Goal: Transaction & Acquisition: Book appointment/travel/reservation

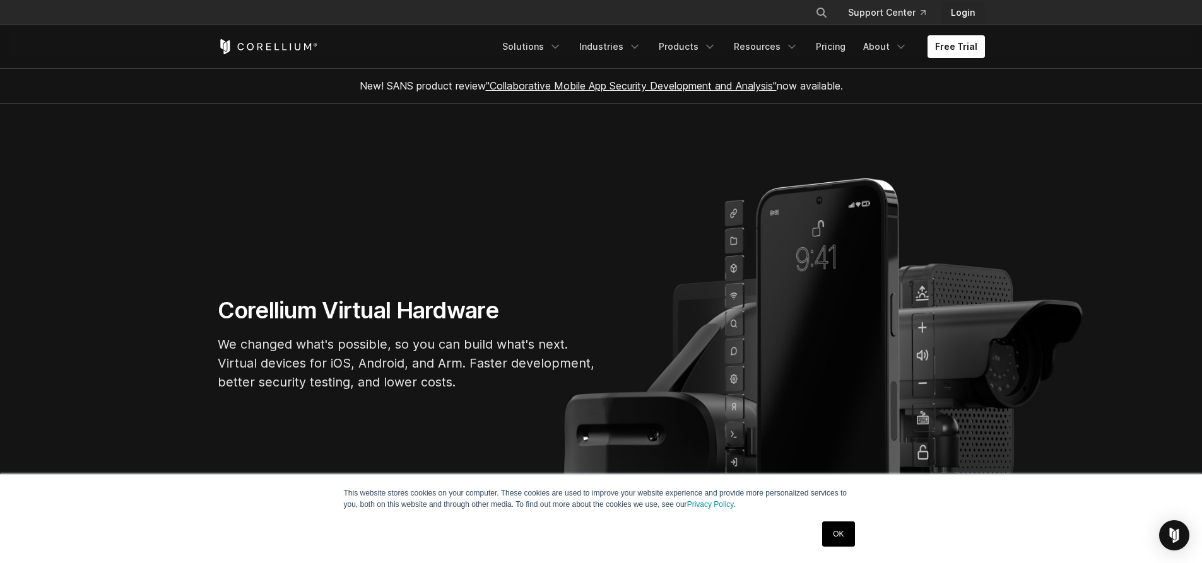
click at [960, 8] on link "Login" at bounding box center [963, 12] width 44 height 23
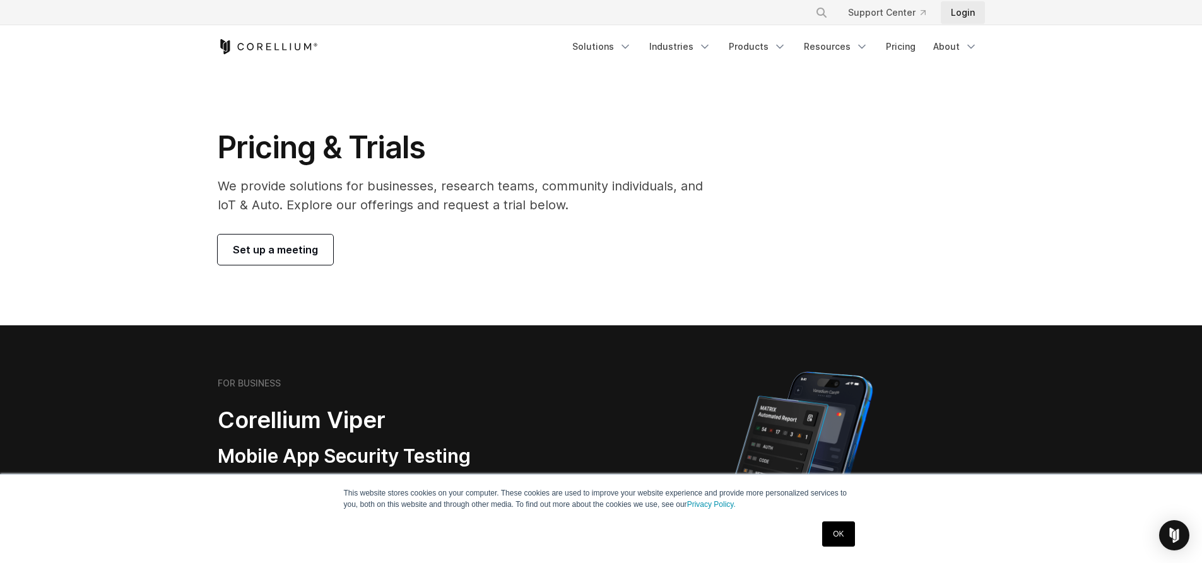
click at [966, 13] on link "Login" at bounding box center [963, 12] width 44 height 23
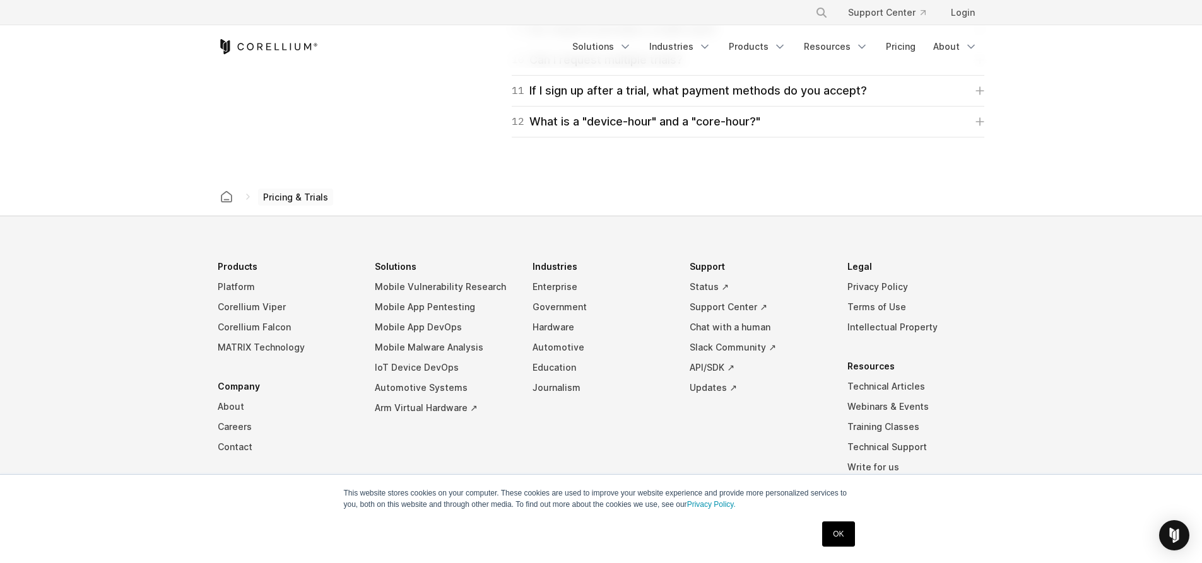
scroll to position [2145, 0]
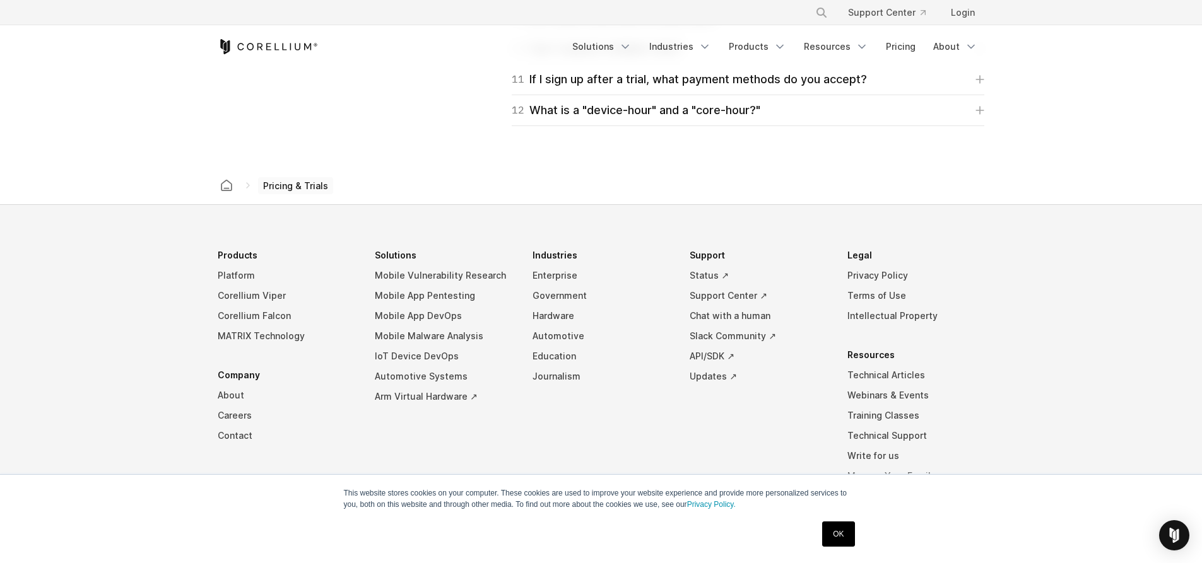
click at [848, 539] on link "OK" at bounding box center [838, 534] width 32 height 25
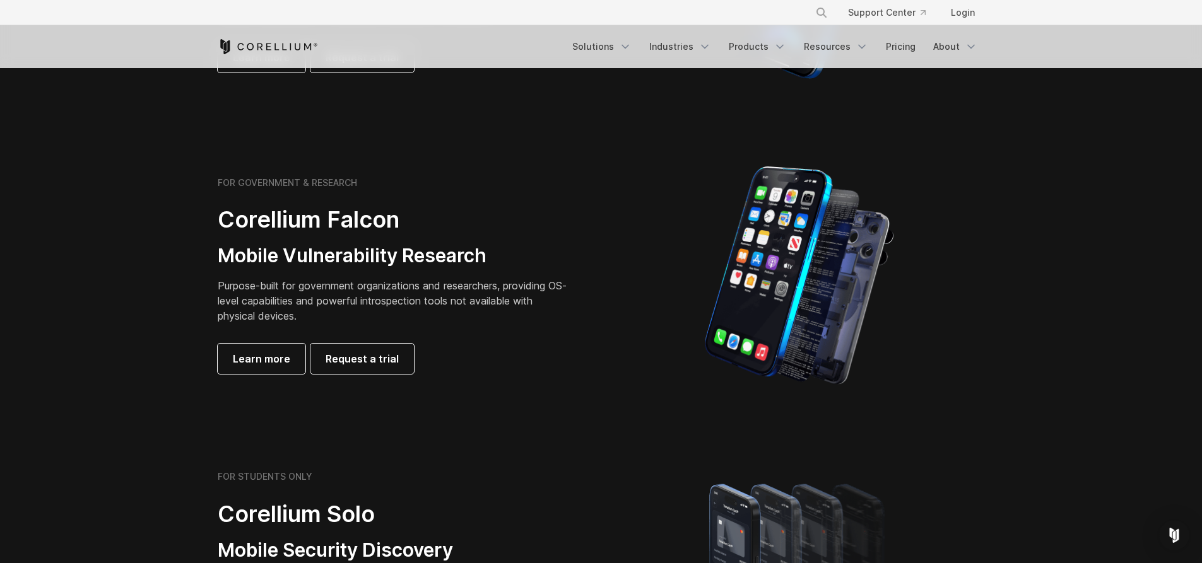
scroll to position [0, 0]
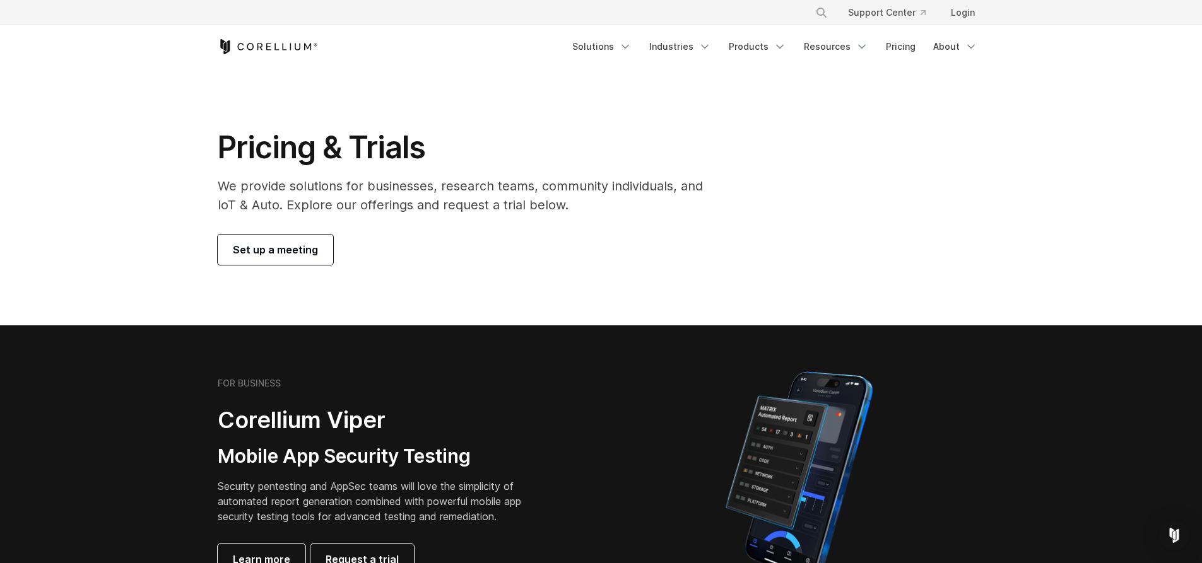
drag, startPoint x: 1030, startPoint y: 518, endPoint x: 1086, endPoint y: 95, distance: 426.9
click at [263, 247] on span "Set up a meeting" at bounding box center [275, 249] width 85 height 15
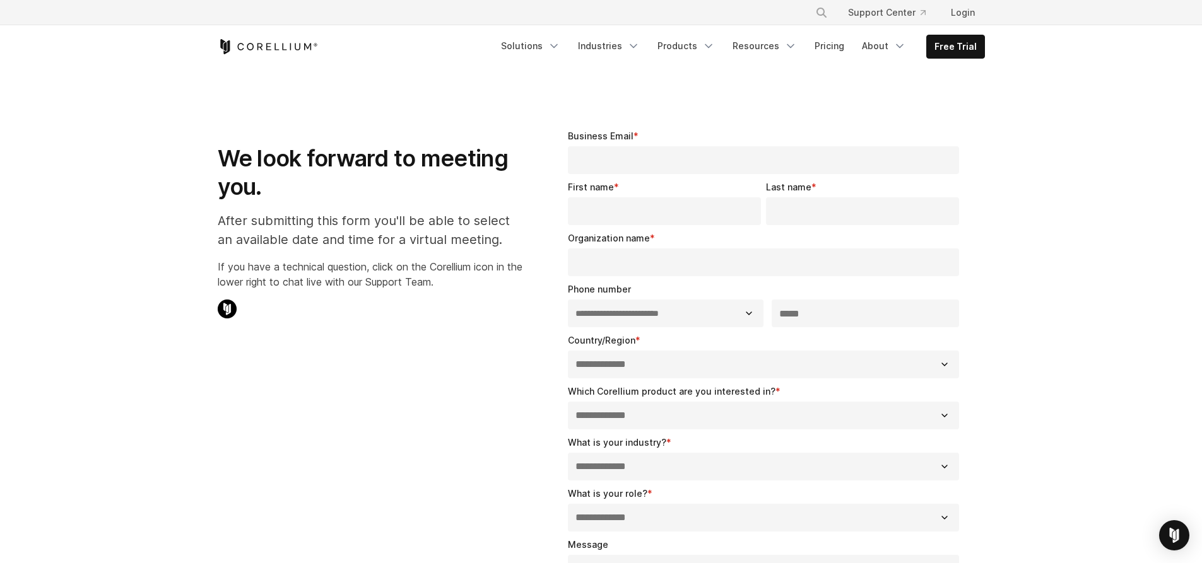
select select "**"
drag, startPoint x: 452, startPoint y: 308, endPoint x: 397, endPoint y: 301, distance: 54.7
click at [397, 301] on p at bounding box center [370, 311] width 305 height 23
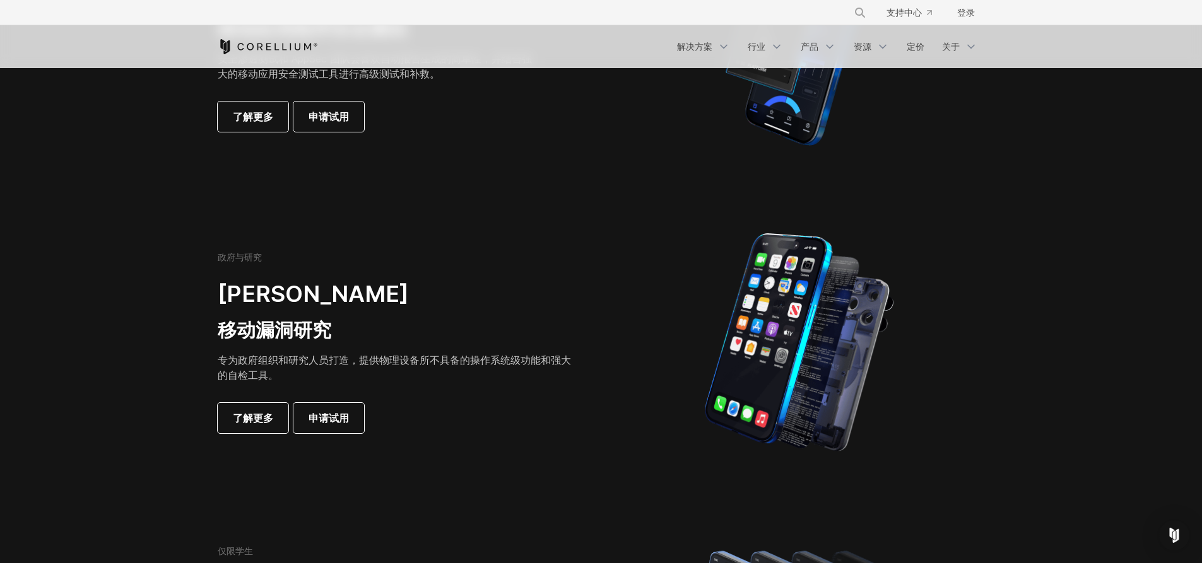
scroll to position [315, 0]
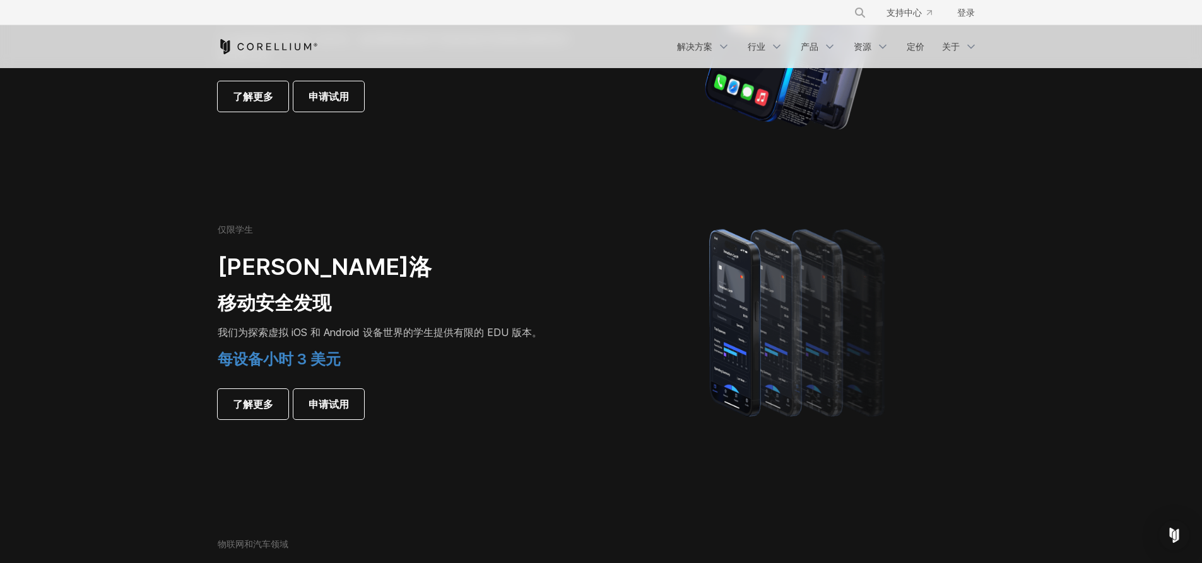
drag, startPoint x: 710, startPoint y: 305, endPoint x: 584, endPoint y: 344, distance: 131.3
click at [584, 344] on div "仅限学生 科雷利姆·索洛 移动安全发现 我们为探索虚拟 iOS 和 Android 设备世界的 学生提供有限的 EDU 版本。 每设备小时 3 美元 了解更多…" at bounding box center [403, 322] width 396 height 196
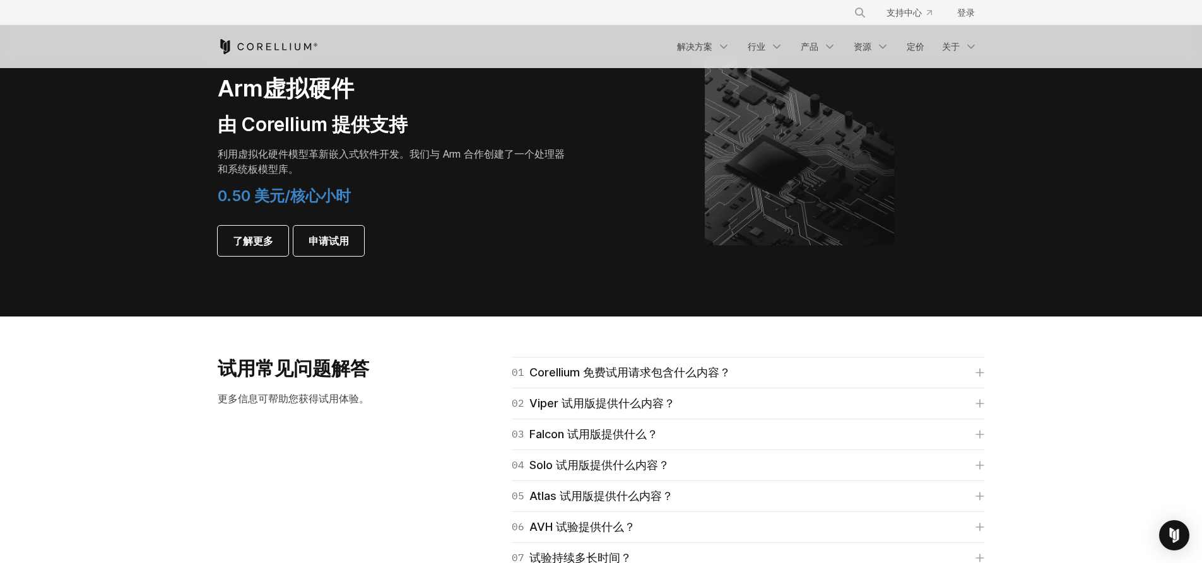
scroll to position [1703, 0]
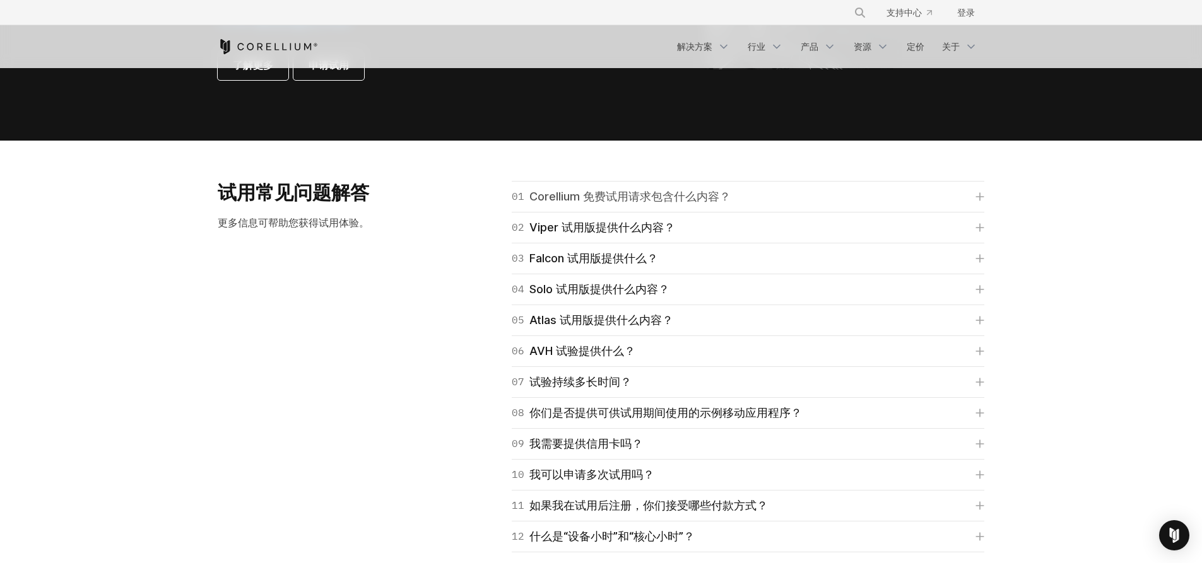
click at [689, 197] on font "Corellium 免费试用请求包含什么内容？" at bounding box center [629, 196] width 201 height 13
